Goal: Information Seeking & Learning: Learn about a topic

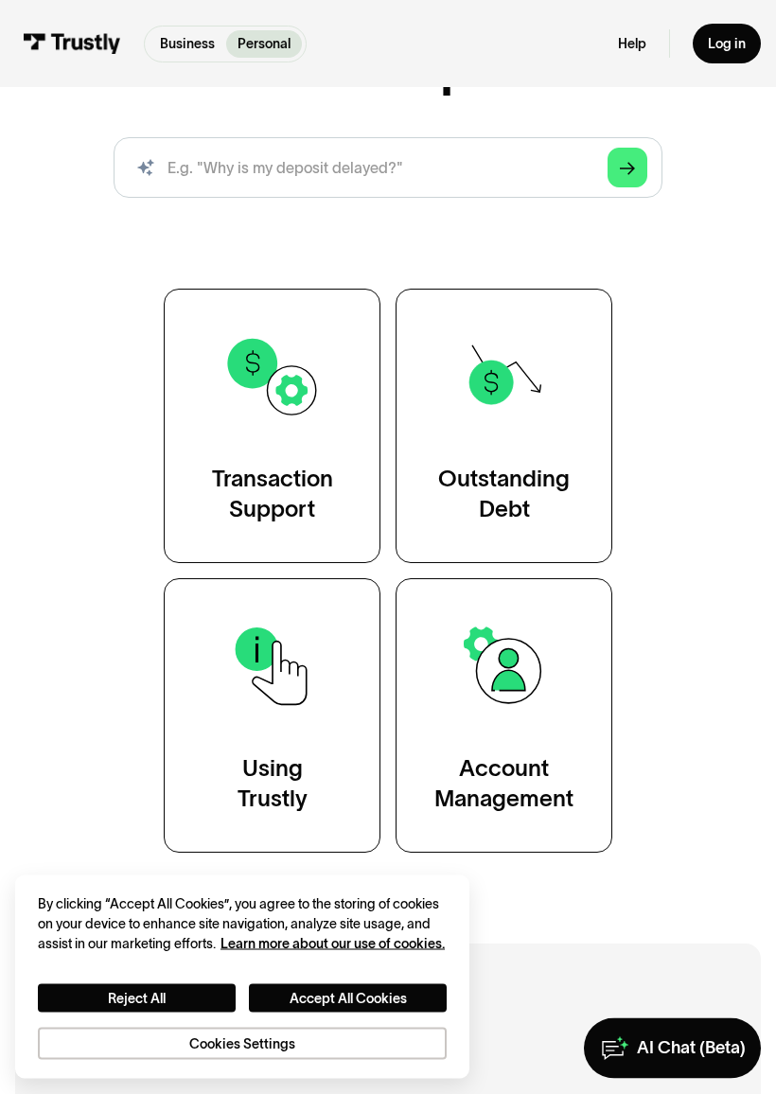
scroll to position [216, 0]
click at [271, 754] on div "Using Trustly" at bounding box center [273, 783] width 70 height 61
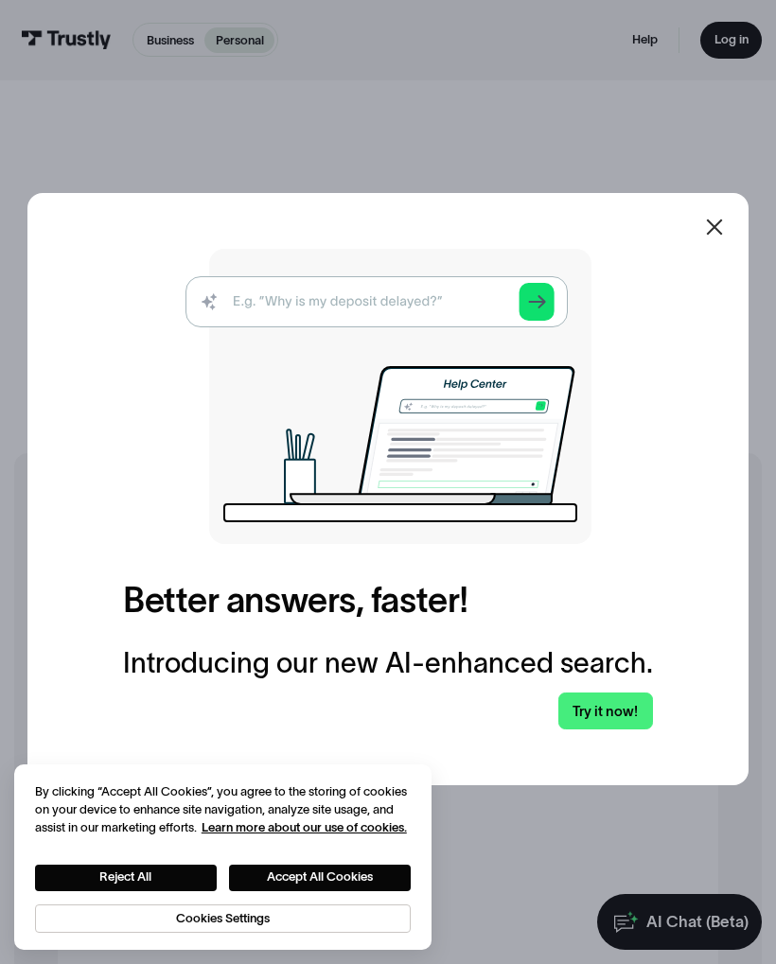
click at [283, 294] on img at bounding box center [389, 396] width 406 height 295
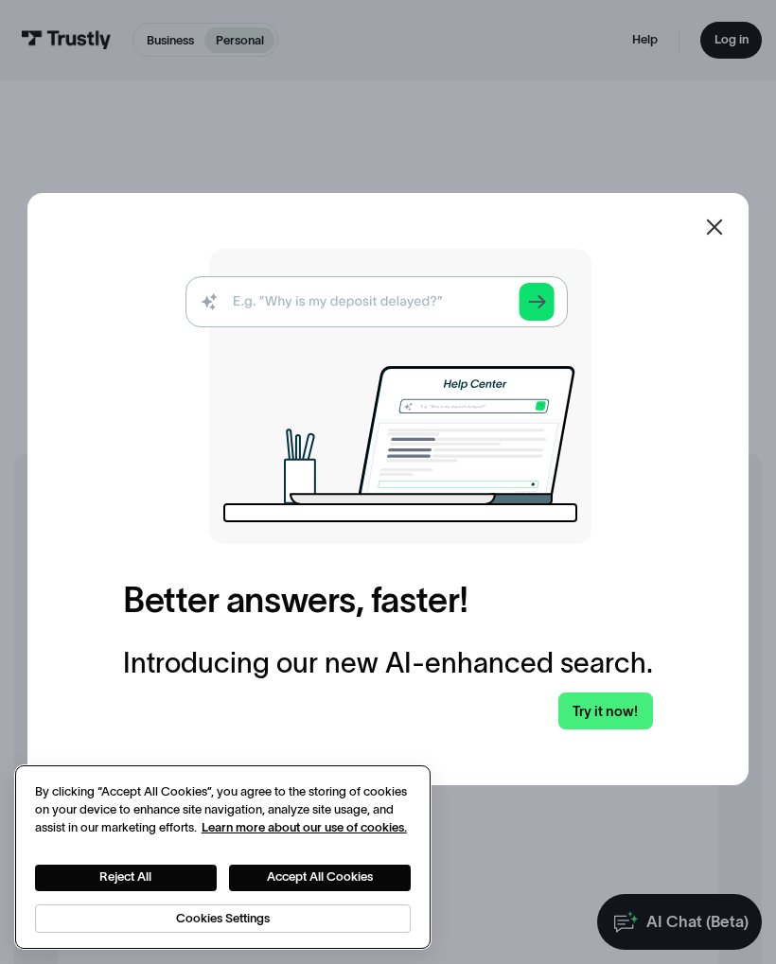
click at [277, 872] on button "Accept All Cookies" at bounding box center [320, 878] width 182 height 27
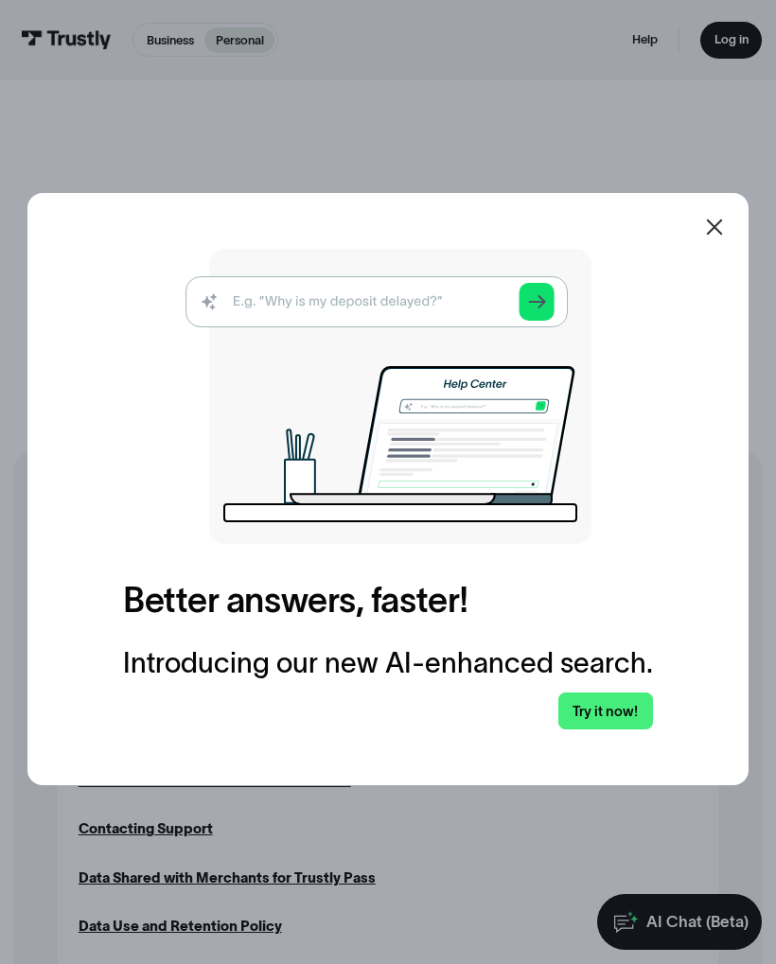
click at [279, 314] on img at bounding box center [389, 396] width 406 height 295
click at [286, 287] on img at bounding box center [389, 396] width 406 height 295
click at [303, 296] on img at bounding box center [389, 396] width 406 height 295
click at [345, 308] on img at bounding box center [389, 396] width 406 height 295
click at [364, 316] on img at bounding box center [389, 396] width 406 height 295
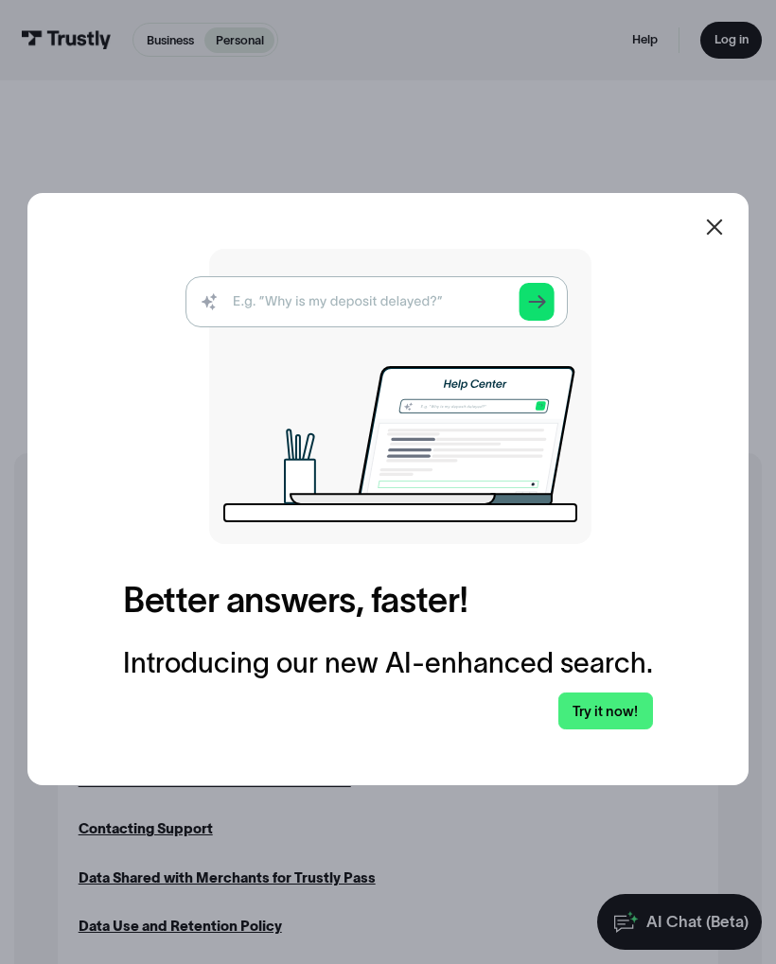
click at [706, 224] on icon at bounding box center [714, 227] width 23 height 23
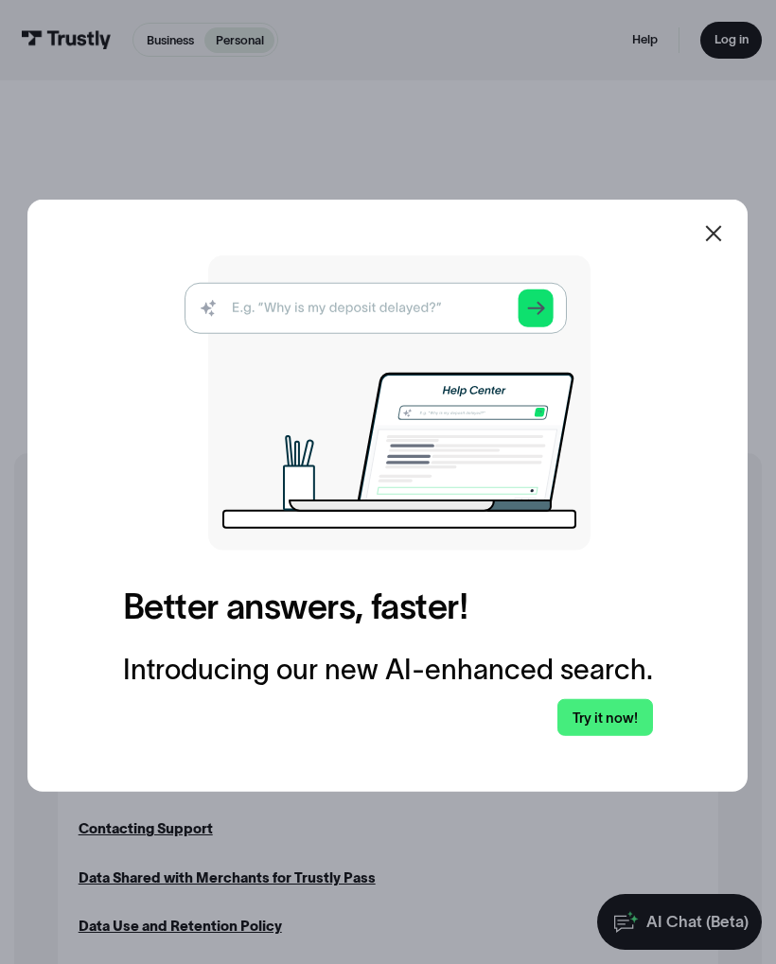
click at [714, 218] on div at bounding box center [388, 482] width 776 height 964
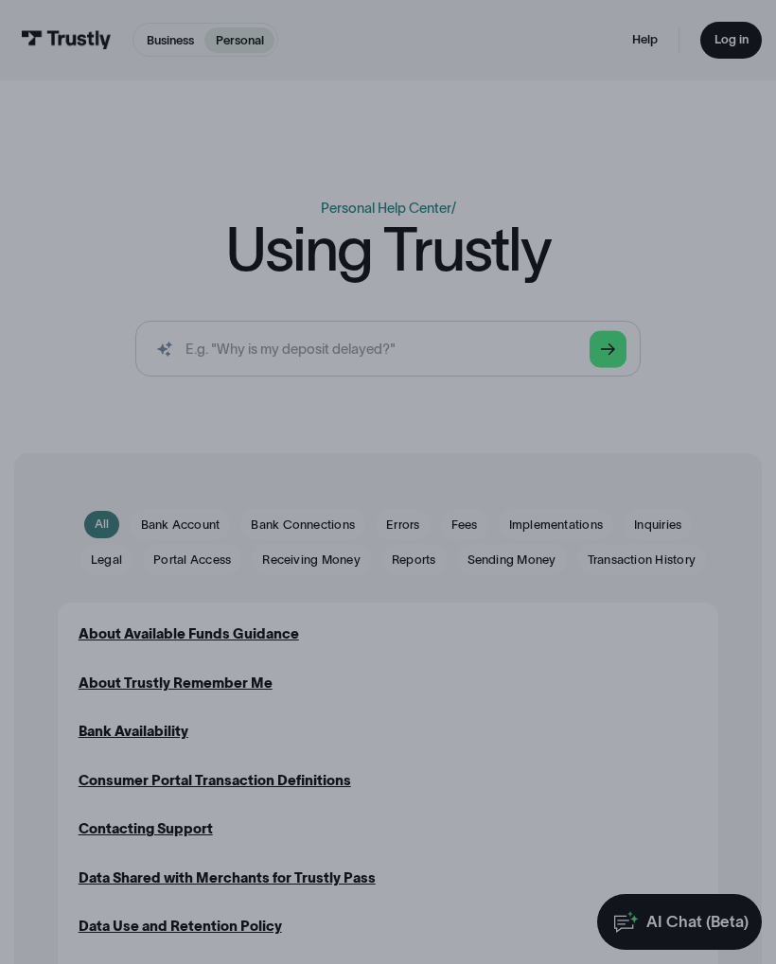
click at [713, 224] on div "Business Help Center Personal Help Center / Using Trustly AI-powered search ( 1…" at bounding box center [388, 294] width 706 height 193
